Goal: Task Accomplishment & Management: Manage account settings

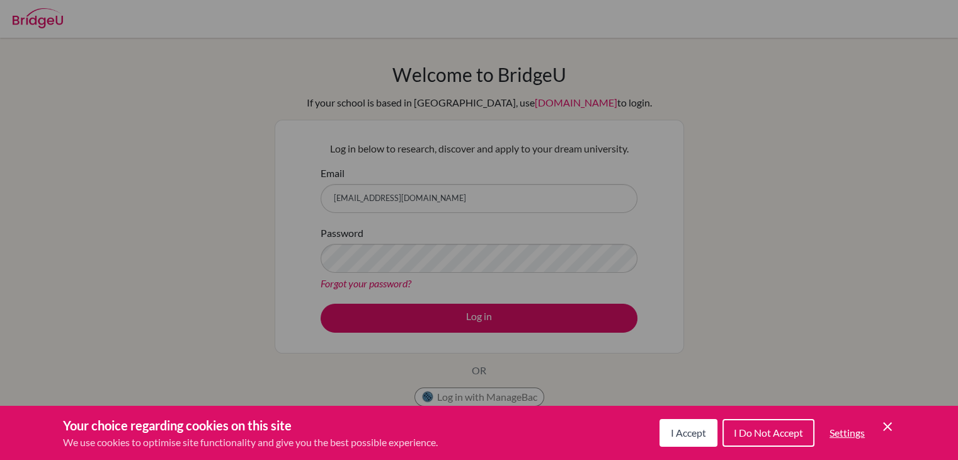
click at [882, 421] on icon "Cookie Control Close Icon" at bounding box center [887, 426] width 15 height 15
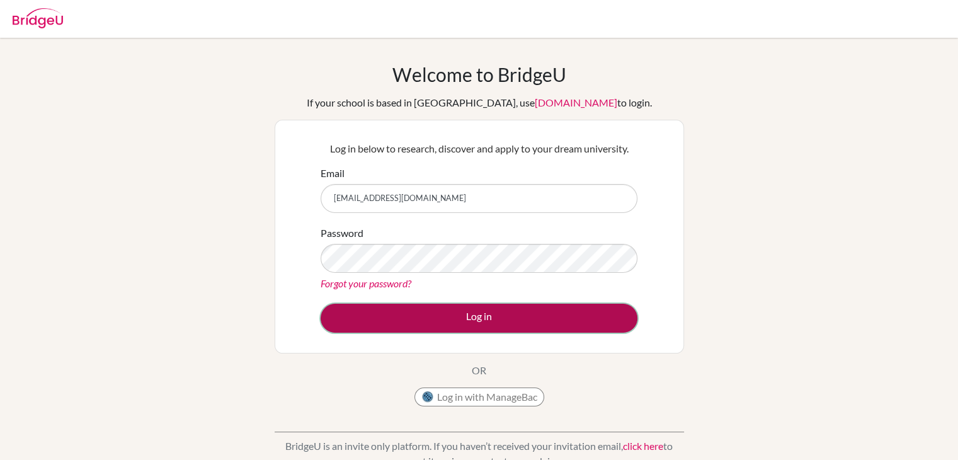
click at [463, 307] on button "Log in" at bounding box center [478, 317] width 317 height 29
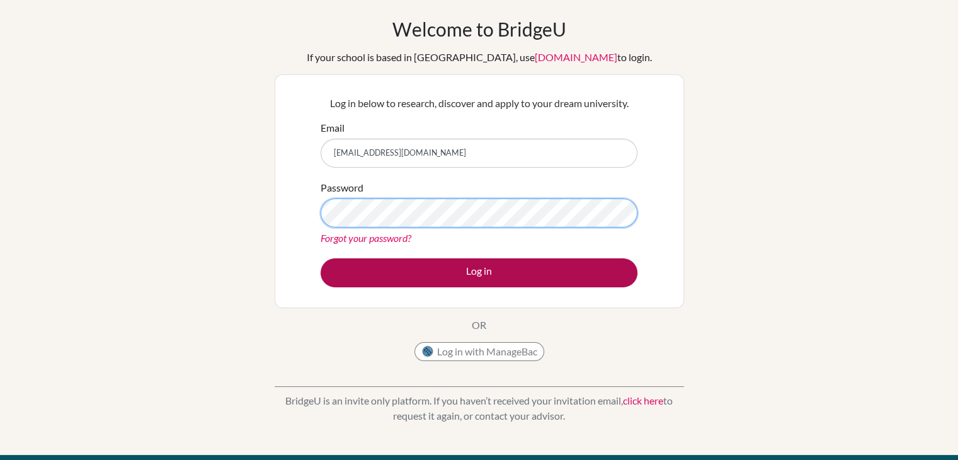
scroll to position [33, 0]
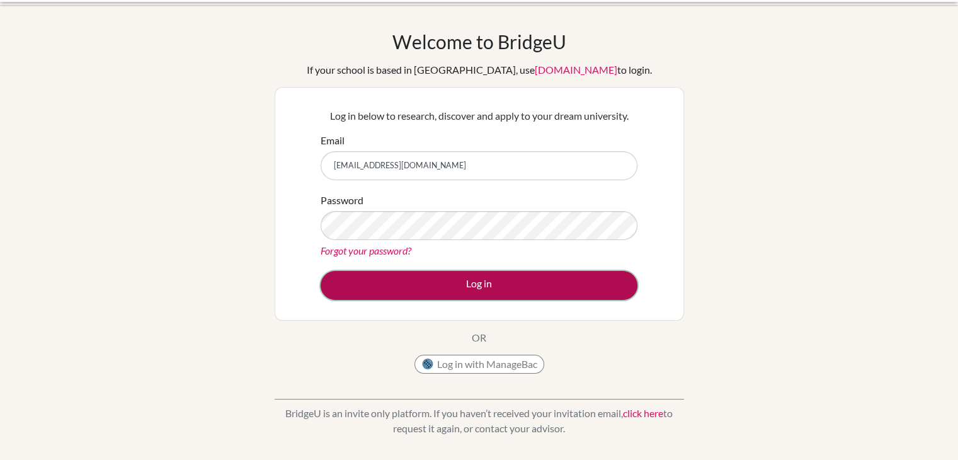
click at [444, 288] on button "Log in" at bounding box center [478, 285] width 317 height 29
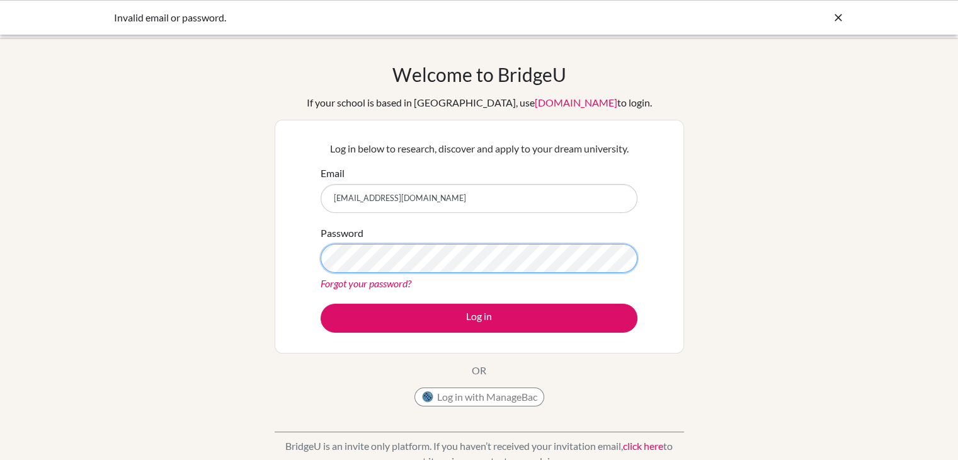
click at [320, 303] on button "Log in" at bounding box center [478, 317] width 317 height 29
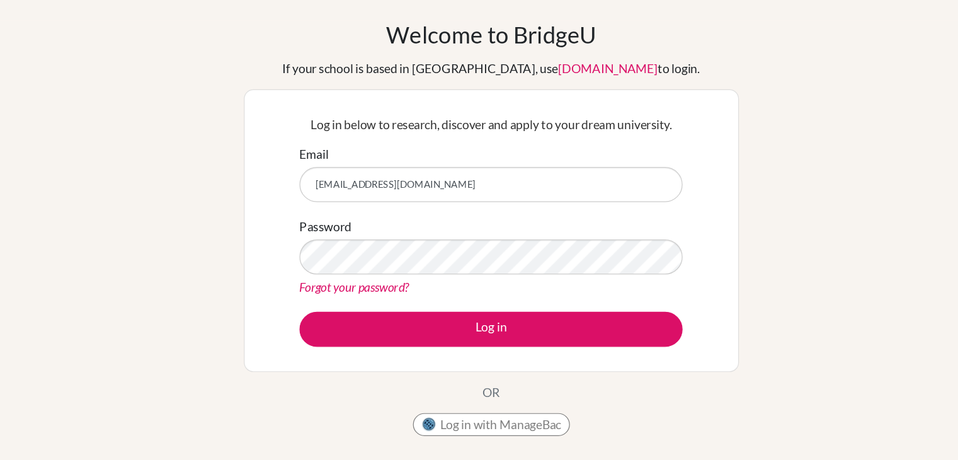
click at [387, 286] on link "Forgot your password?" at bounding box center [365, 283] width 91 height 12
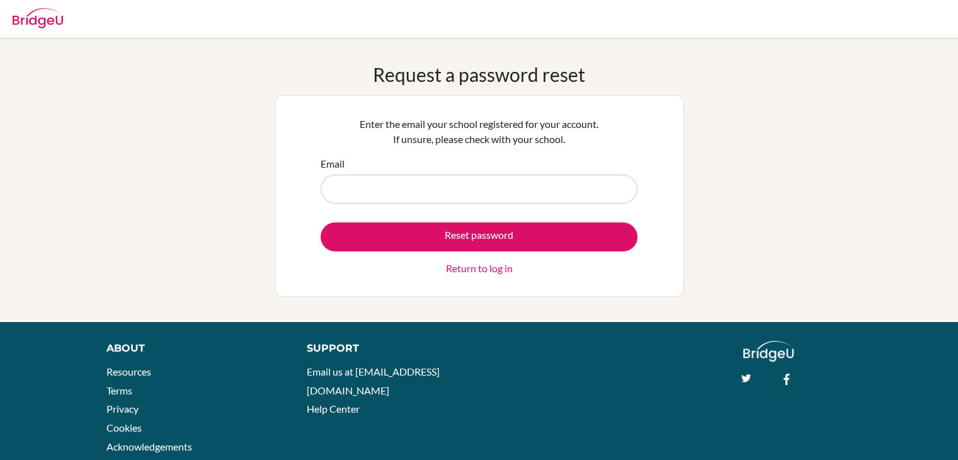
click at [432, 191] on input "Email" at bounding box center [478, 188] width 317 height 29
type input "[EMAIL_ADDRESS][DOMAIN_NAME]"
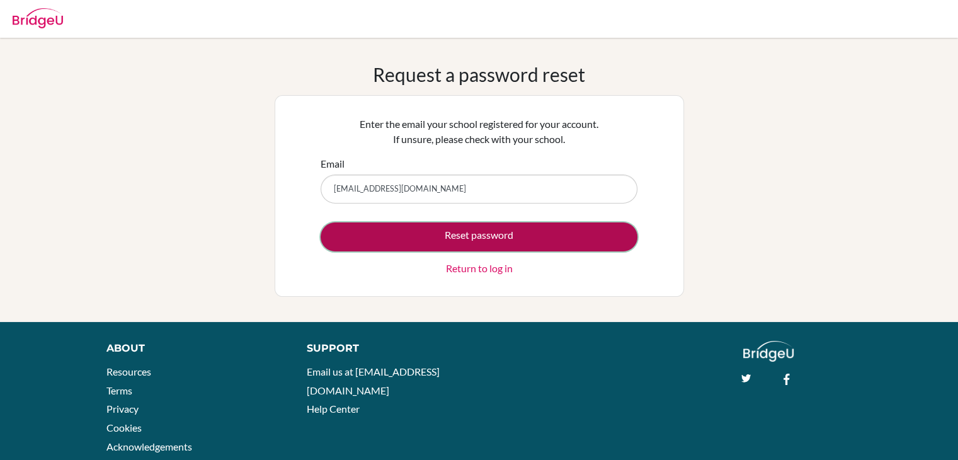
click at [438, 234] on button "Reset password" at bounding box center [478, 236] width 317 height 29
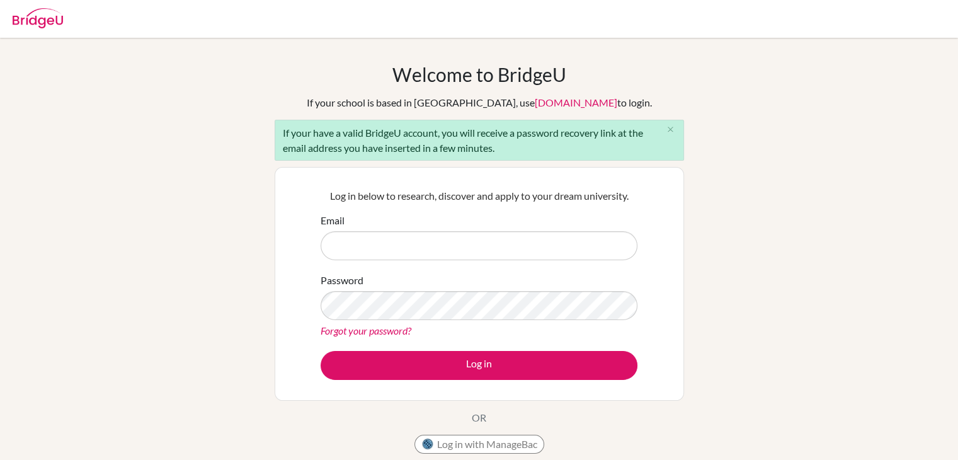
click at [431, 239] on input "Email" at bounding box center [478, 245] width 317 height 29
click at [462, 258] on input "soghoyanhovhannes10@gmail.com" at bounding box center [478, 245] width 317 height 29
type input "s"
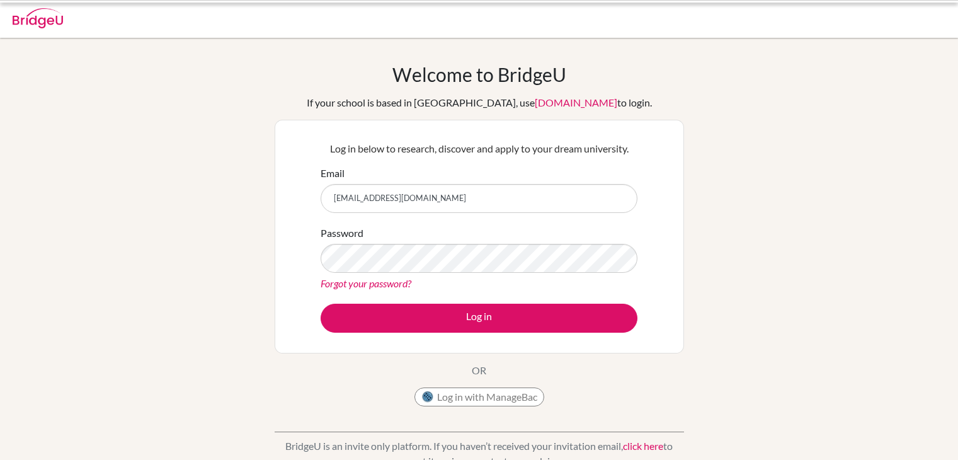
scroll to position [45, 0]
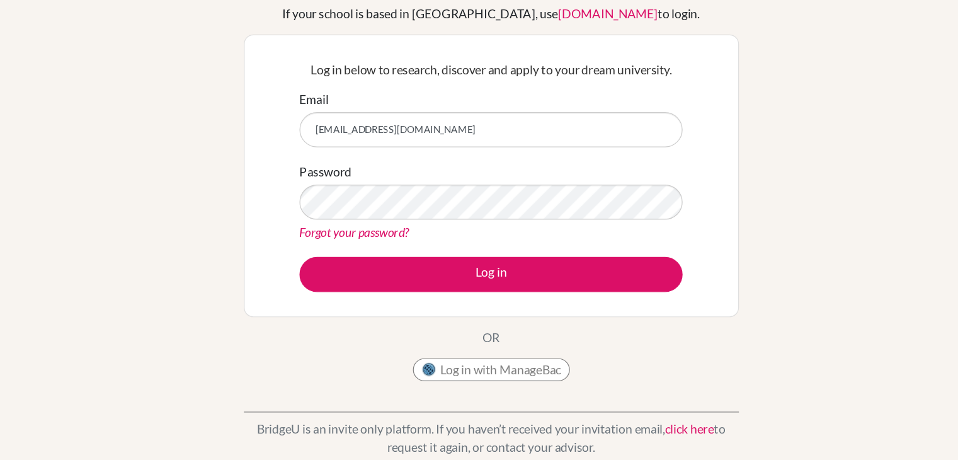
click at [526, 155] on input "[EMAIL_ADDRESS][DOMAIN_NAME]" at bounding box center [478, 153] width 317 height 29
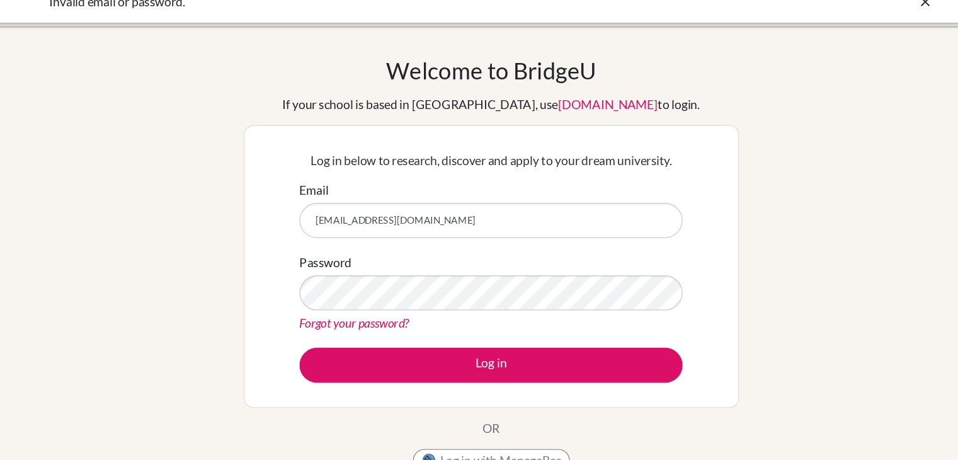
scroll to position [0, 0]
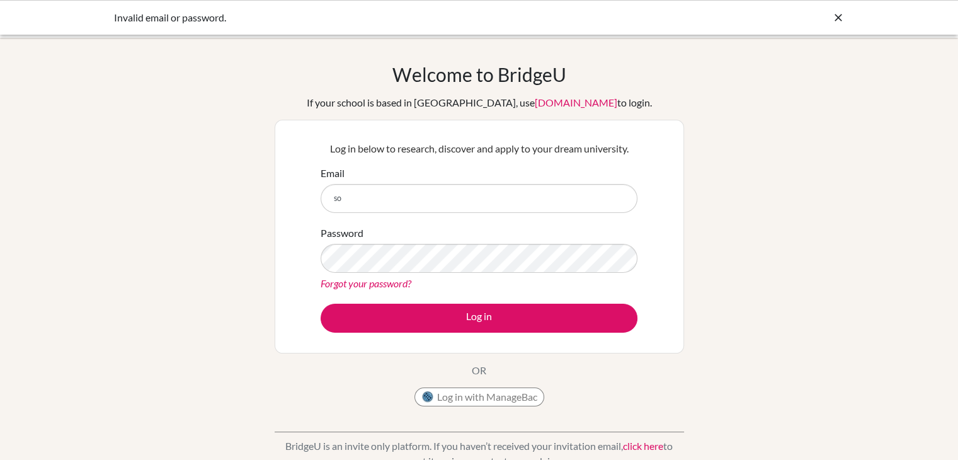
type input "s"
type input "[EMAIL_ADDRESS][DOMAIN_NAME]"
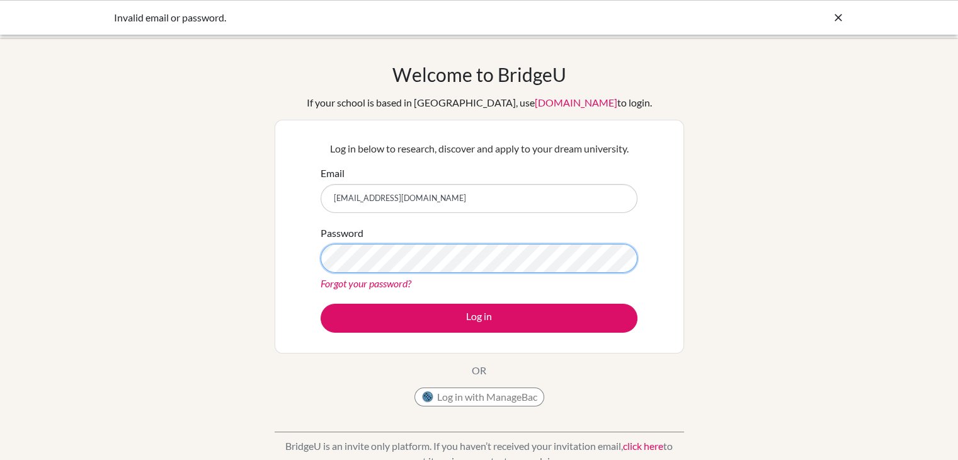
click at [320, 303] on button "Log in" at bounding box center [478, 317] width 317 height 29
click at [388, 282] on link "Forgot your password?" at bounding box center [365, 283] width 91 height 12
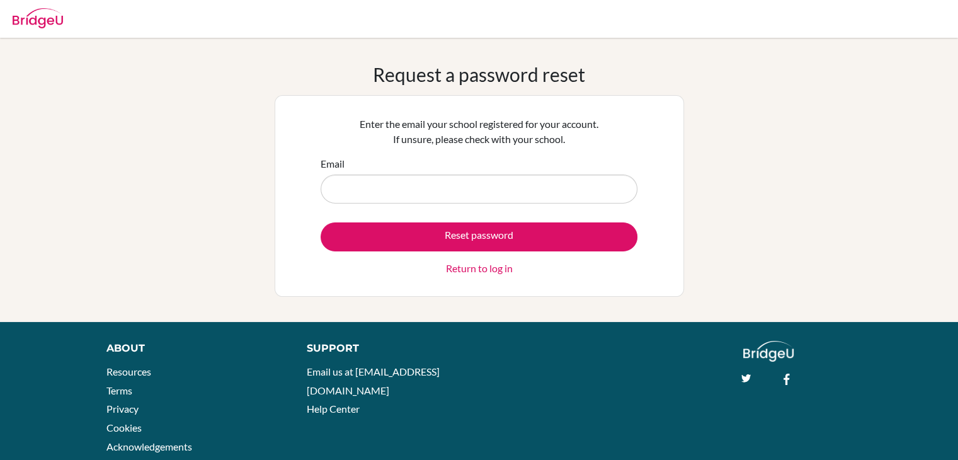
click at [451, 179] on input "Email" at bounding box center [478, 188] width 317 height 29
type input "[EMAIL_ADDRESS][DOMAIN_NAME]"
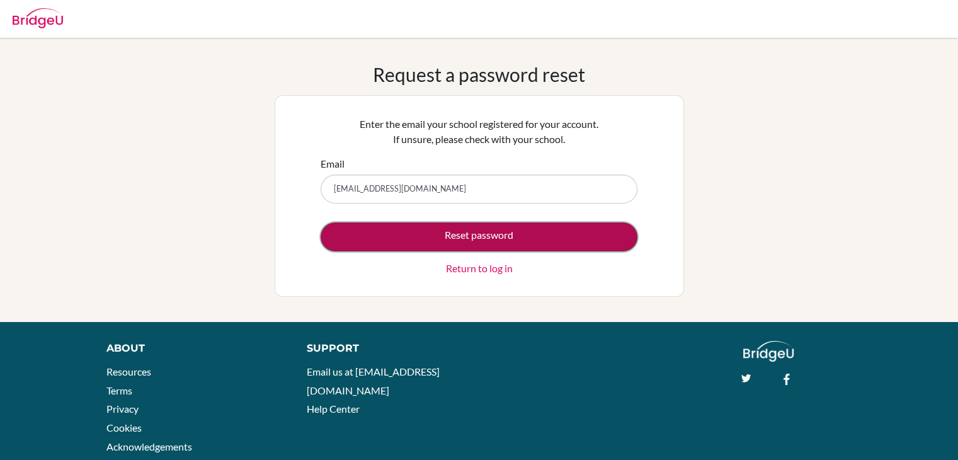
click at [433, 235] on button "Reset password" at bounding box center [478, 236] width 317 height 29
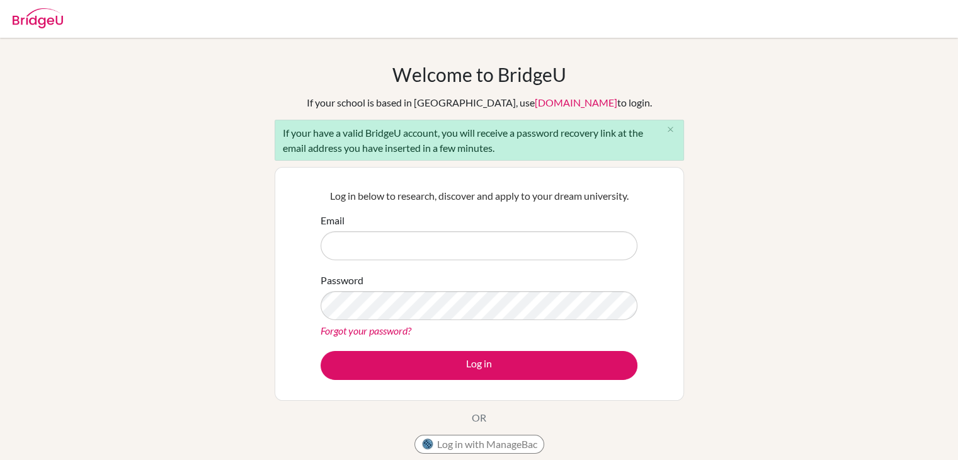
click at [402, 255] on input "Email" at bounding box center [478, 245] width 317 height 29
type input "hovhannes_soghoyan@aybschool.am"
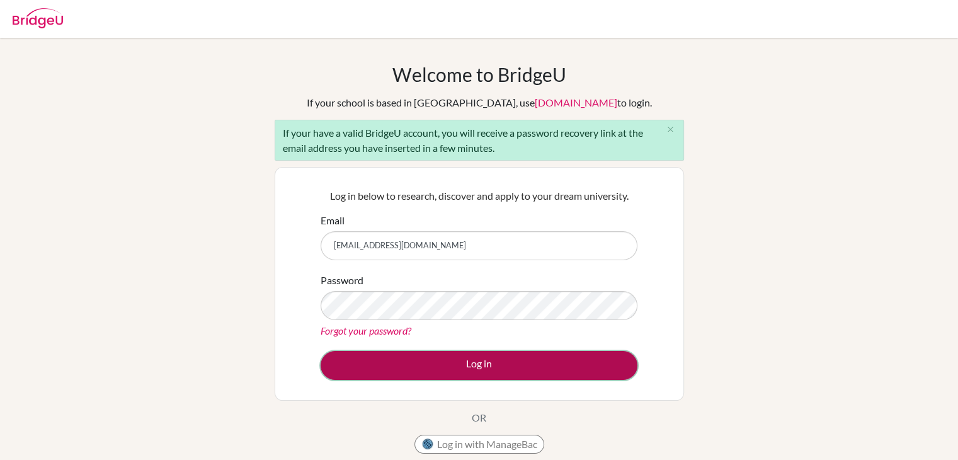
click at [449, 356] on button "Log in" at bounding box center [478, 365] width 317 height 29
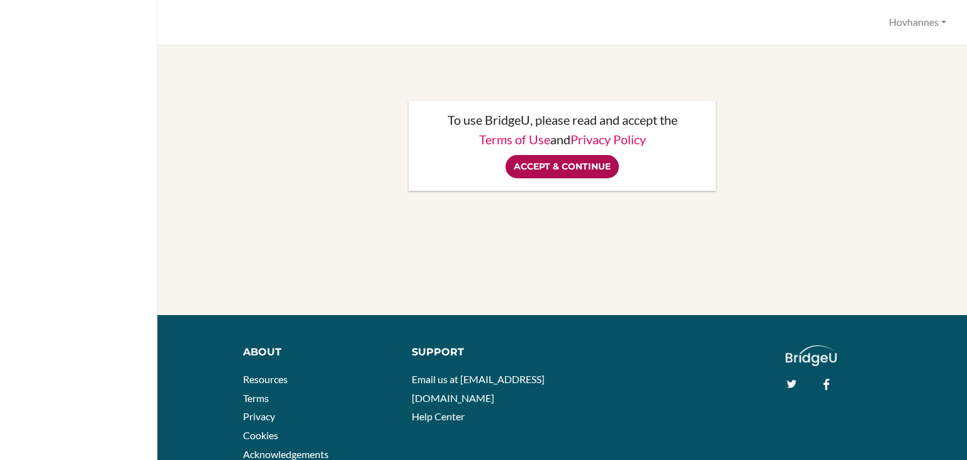
click at [554, 163] on input "Accept & Continue" at bounding box center [562, 166] width 113 height 23
